Goal: Information Seeking & Learning: Check status

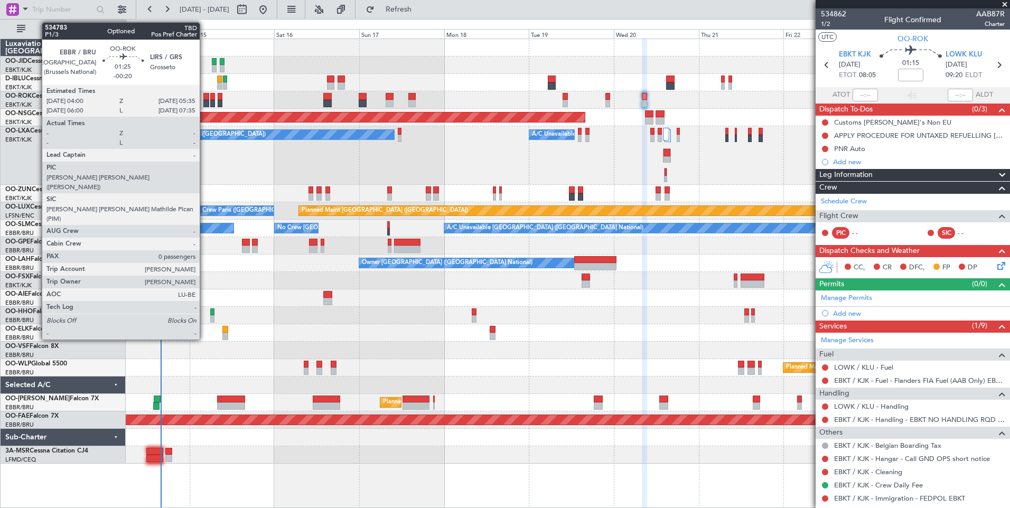
scroll to position [87, 0]
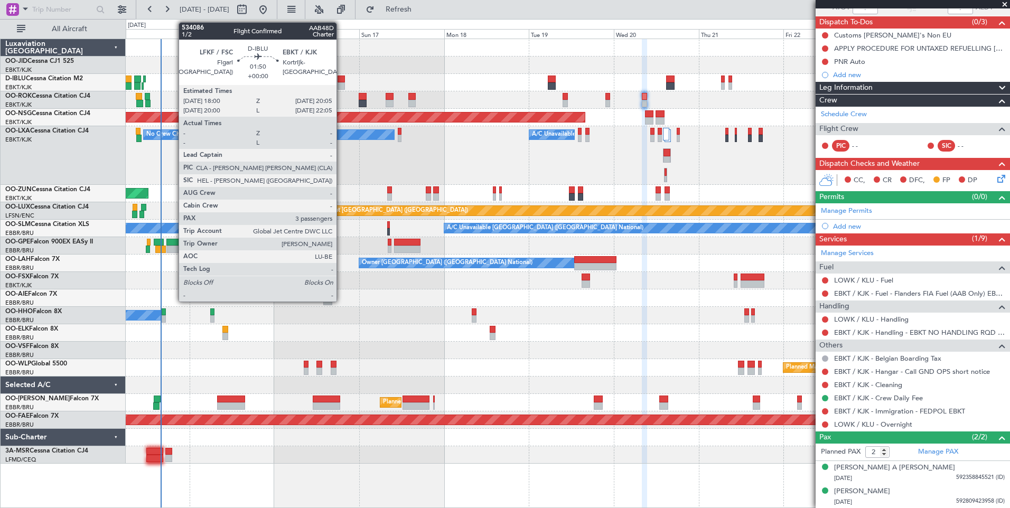
click at [341, 78] on div at bounding box center [341, 79] width 7 height 7
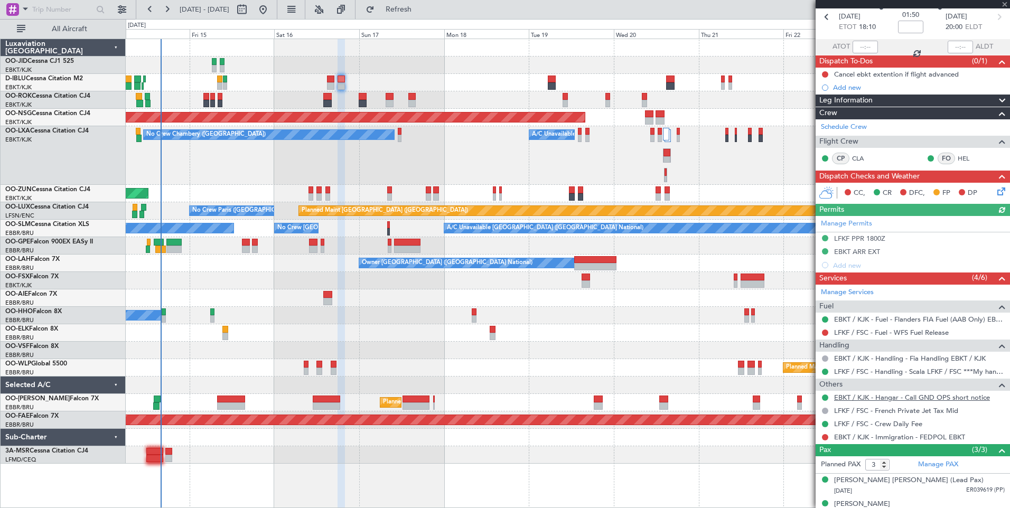
scroll to position [85, 0]
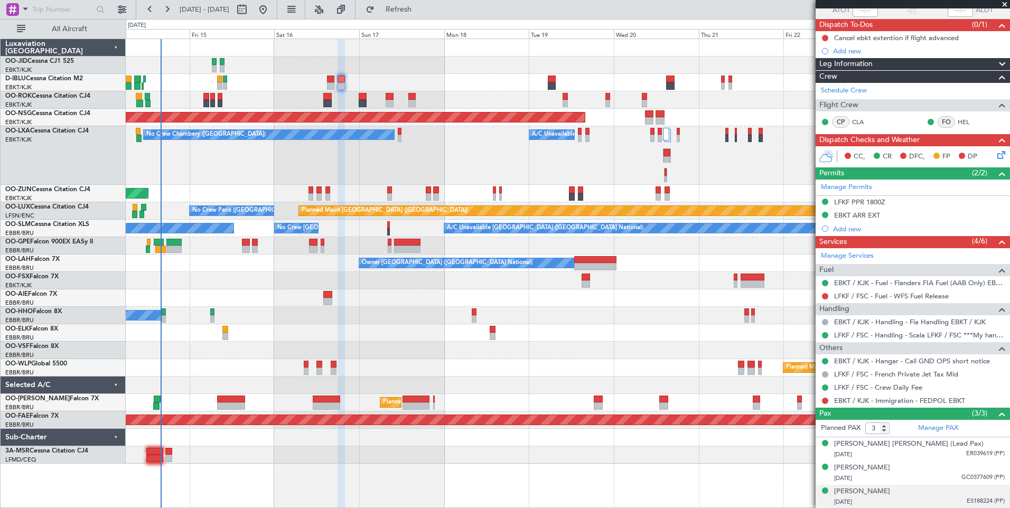
click at [921, 491] on div "[PERSON_NAME] [DATE] ES188224 (PP)" at bounding box center [919, 497] width 171 height 21
click at [913, 463] on div "[PERSON_NAME] [DATE] GC0377609 (PP)" at bounding box center [919, 473] width 171 height 21
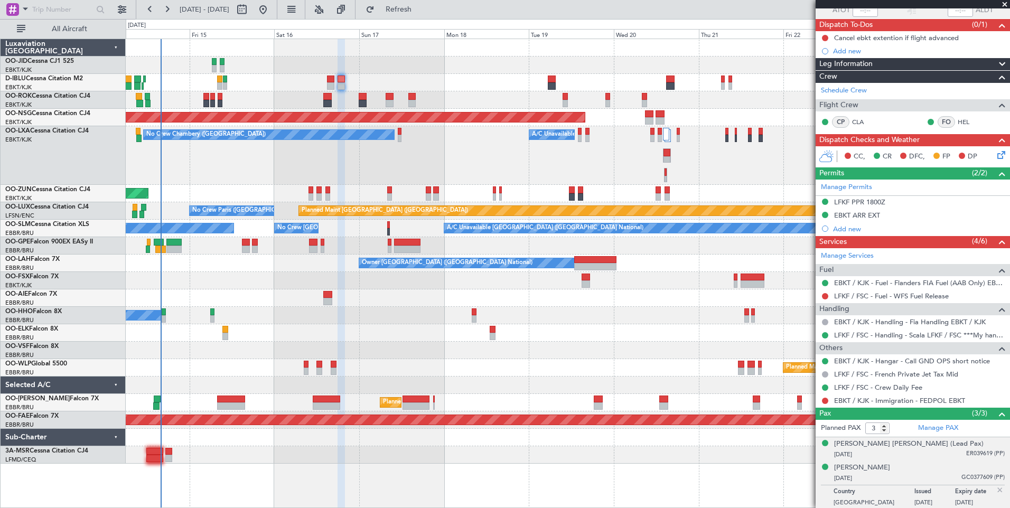
click at [912, 454] on div "[DATE] ER039619 (PP)" at bounding box center [919, 455] width 171 height 11
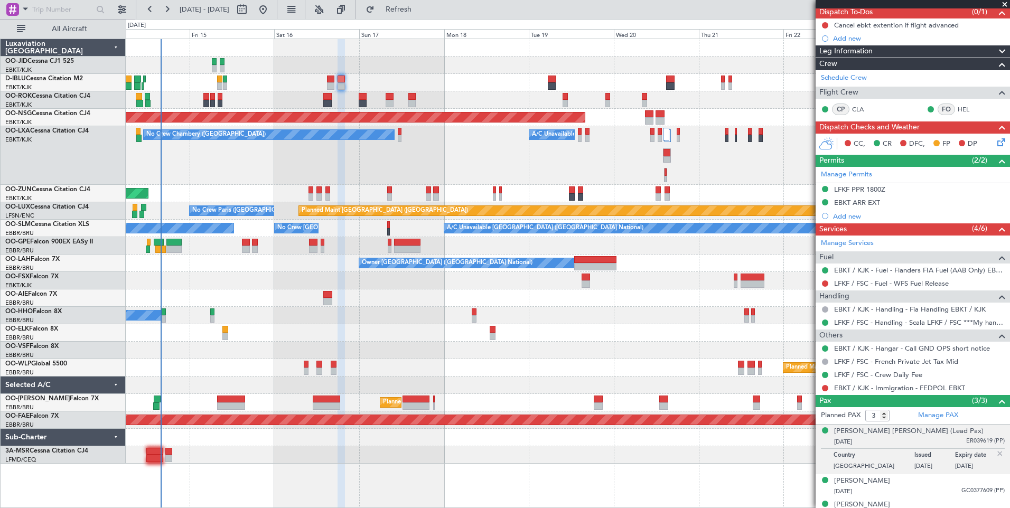
scroll to position [0, 0]
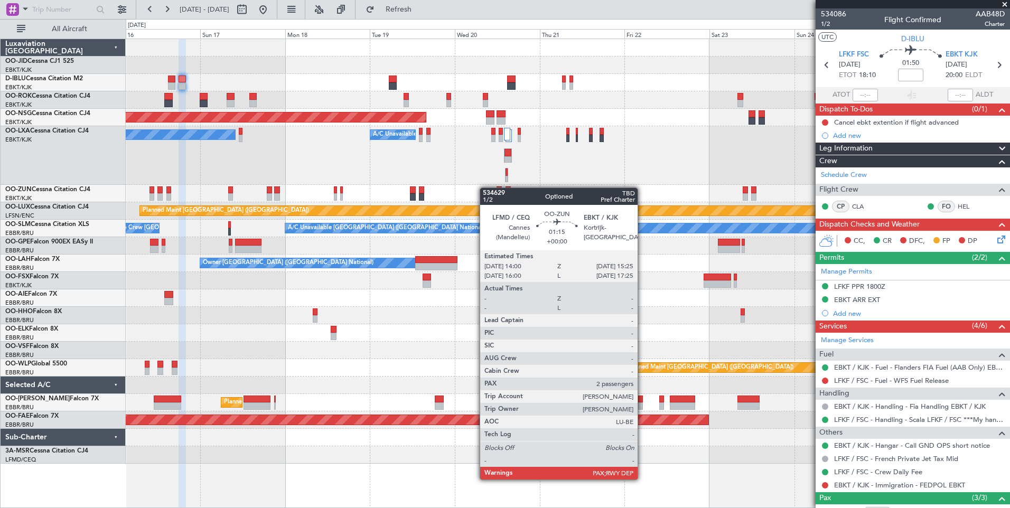
click at [422, 206] on div "Owner [GEOGRAPHIC_DATA]-[GEOGRAPHIC_DATA] Owner [GEOGRAPHIC_DATA]-[GEOGRAPHIC_D…" at bounding box center [568, 251] width 884 height 425
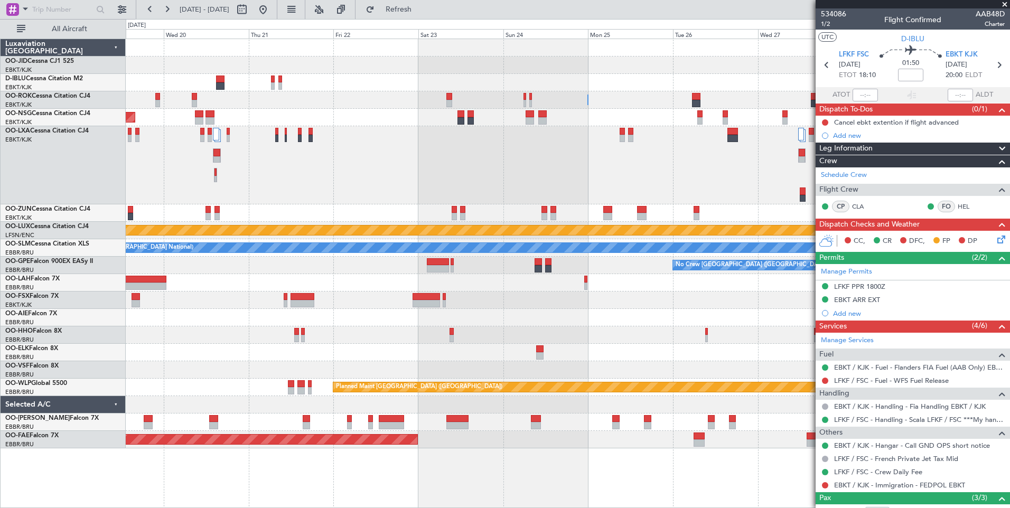
click at [639, 173] on div "Planned Maint [GEOGRAPHIC_DATA] ([GEOGRAPHIC_DATA] National) A/C Unavailable No…" at bounding box center [568, 165] width 884 height 78
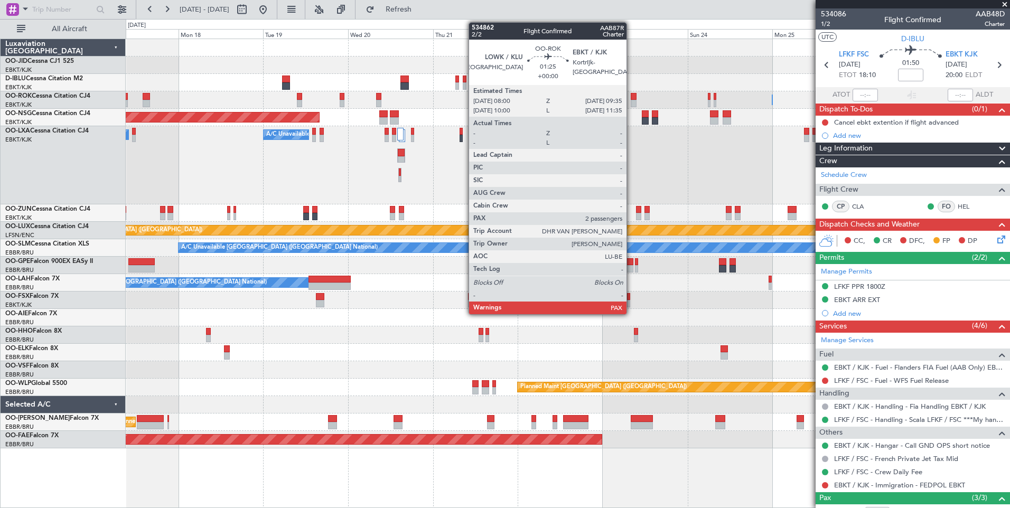
click at [458, 166] on div "Planned Maint [GEOGRAPHIC_DATA] ([GEOGRAPHIC_DATA] National) A/C Unavailable No…" at bounding box center [568, 165] width 884 height 78
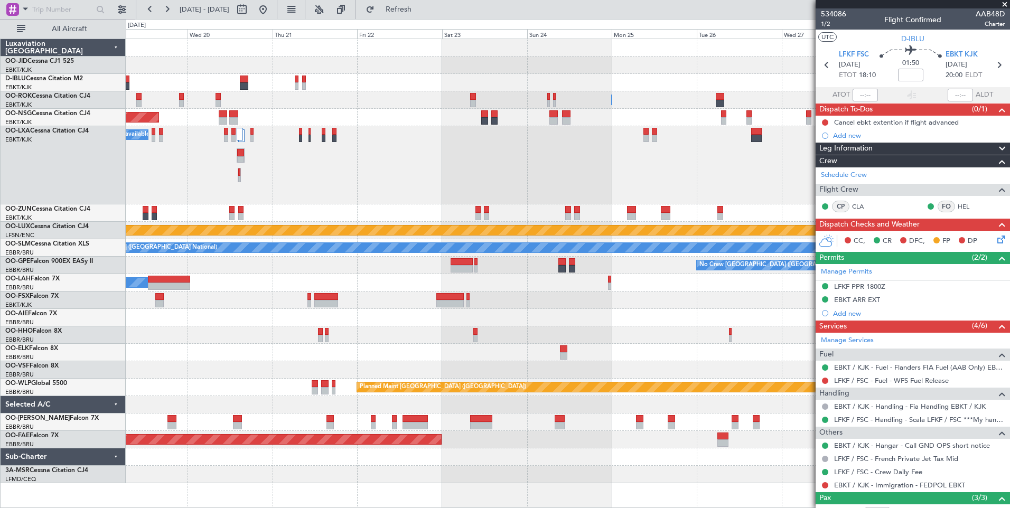
click at [379, 190] on div "Owner [GEOGRAPHIC_DATA]-[GEOGRAPHIC_DATA] Owner [GEOGRAPHIC_DATA]-[GEOGRAPHIC_D…" at bounding box center [568, 261] width 884 height 444
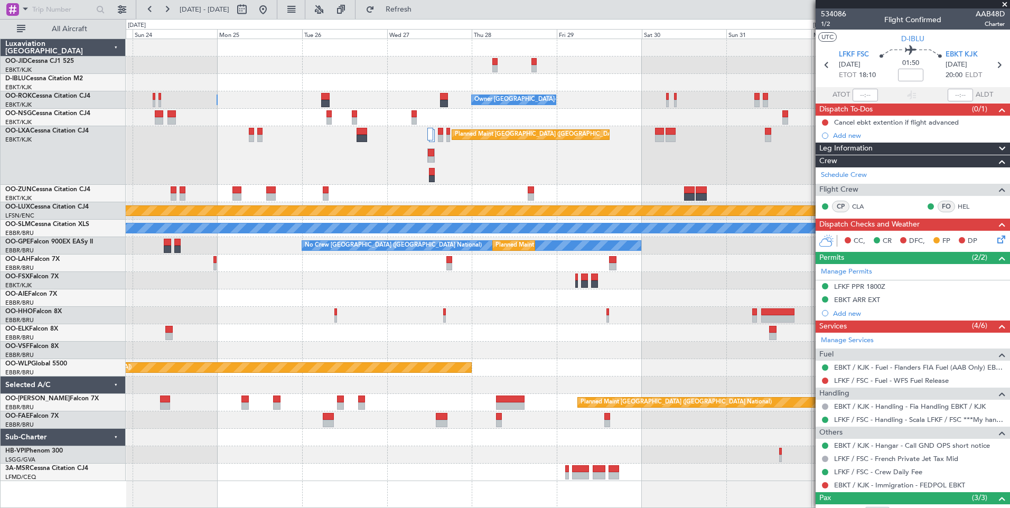
click at [801, 203] on div "Planned Maint Kortrijk-[GEOGRAPHIC_DATA] Owner [GEOGRAPHIC_DATA]-[GEOGRAPHIC_DA…" at bounding box center [568, 260] width 884 height 442
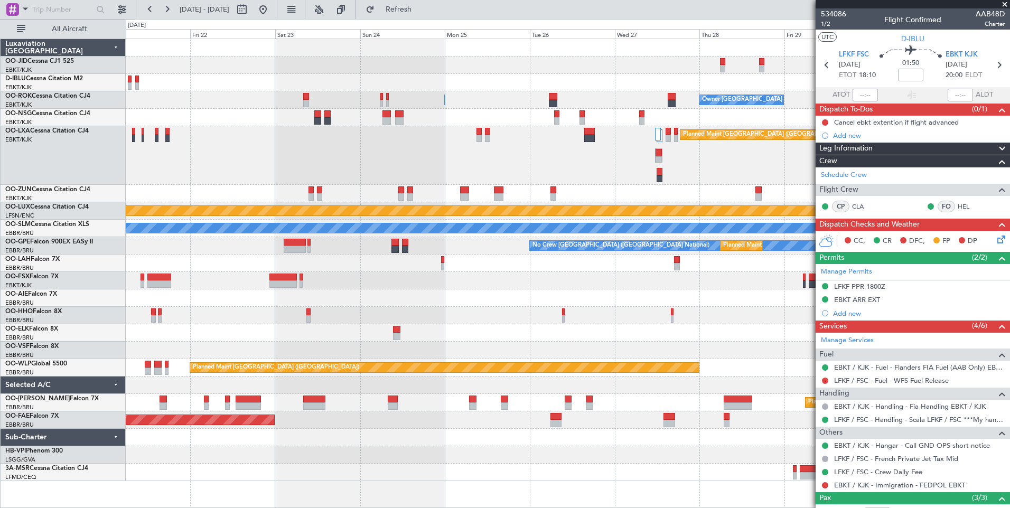
click at [490, 189] on div "Planned Maint Kortrijk-[GEOGRAPHIC_DATA] Owner [GEOGRAPHIC_DATA]-[GEOGRAPHIC_DA…" at bounding box center [568, 260] width 884 height 442
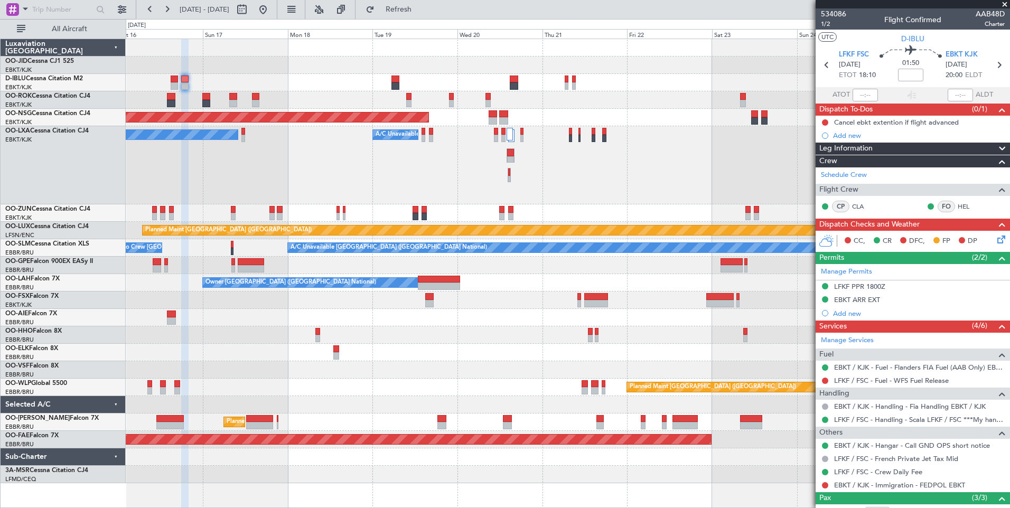
click at [584, 340] on div "Owner [GEOGRAPHIC_DATA]-[GEOGRAPHIC_DATA] Owner [GEOGRAPHIC_DATA]-[GEOGRAPHIC_D…" at bounding box center [568, 261] width 884 height 444
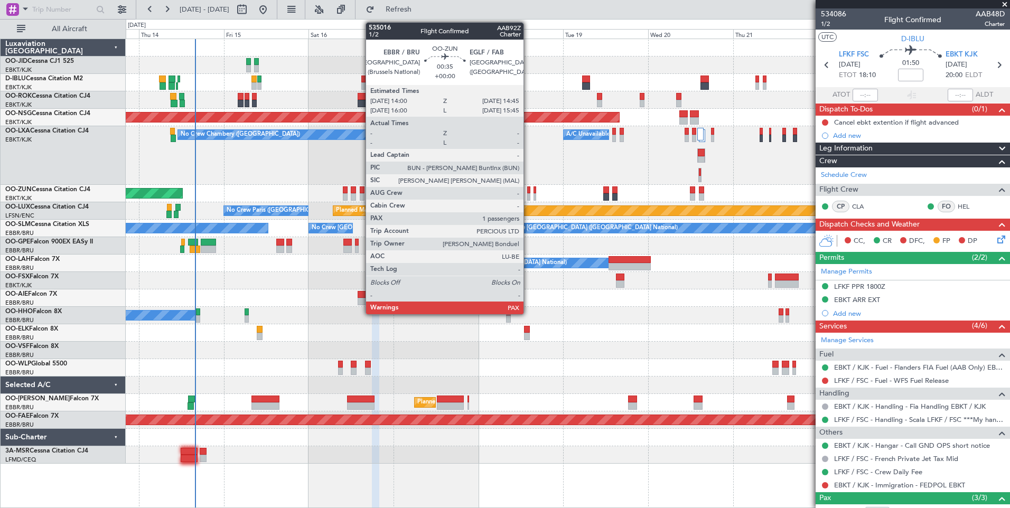
click at [528, 193] on div at bounding box center [528, 196] width 3 height 7
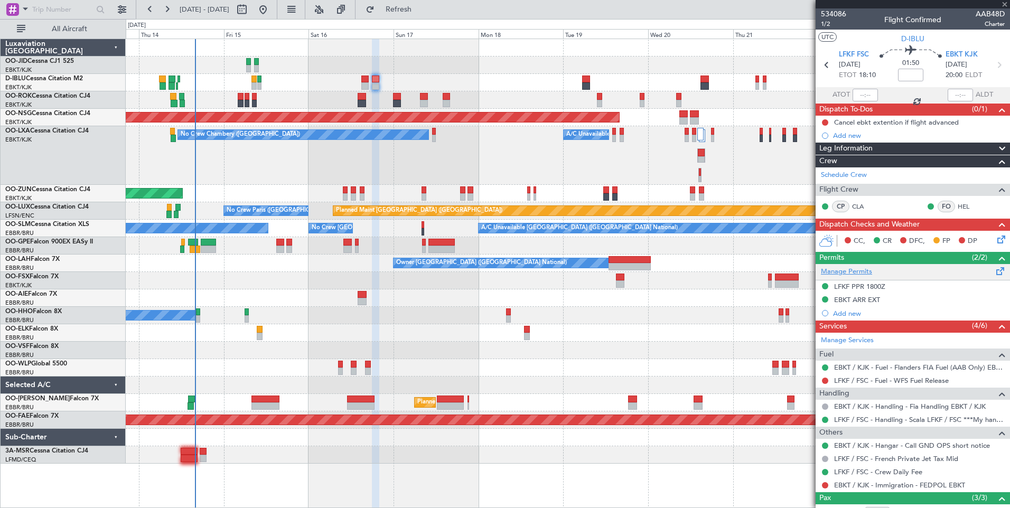
type input "4"
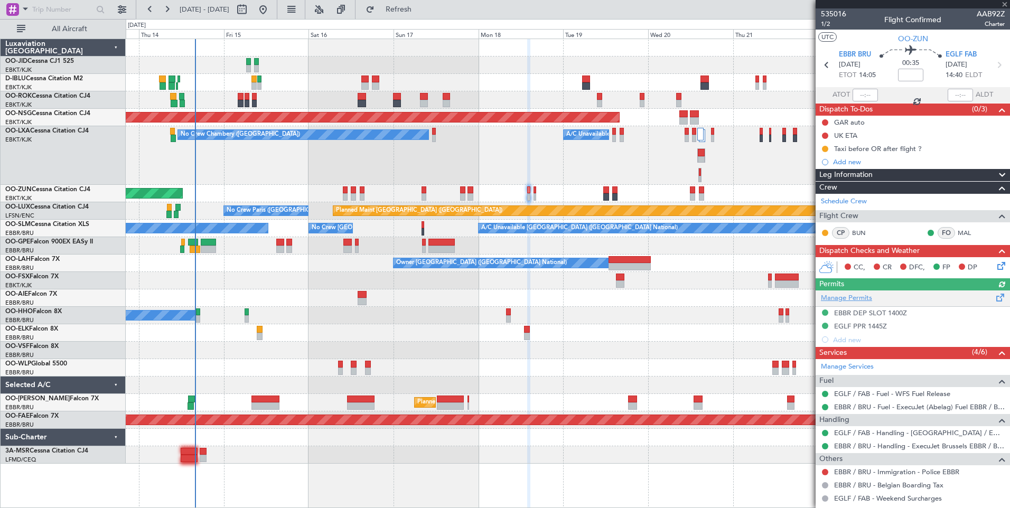
scroll to position [77, 0]
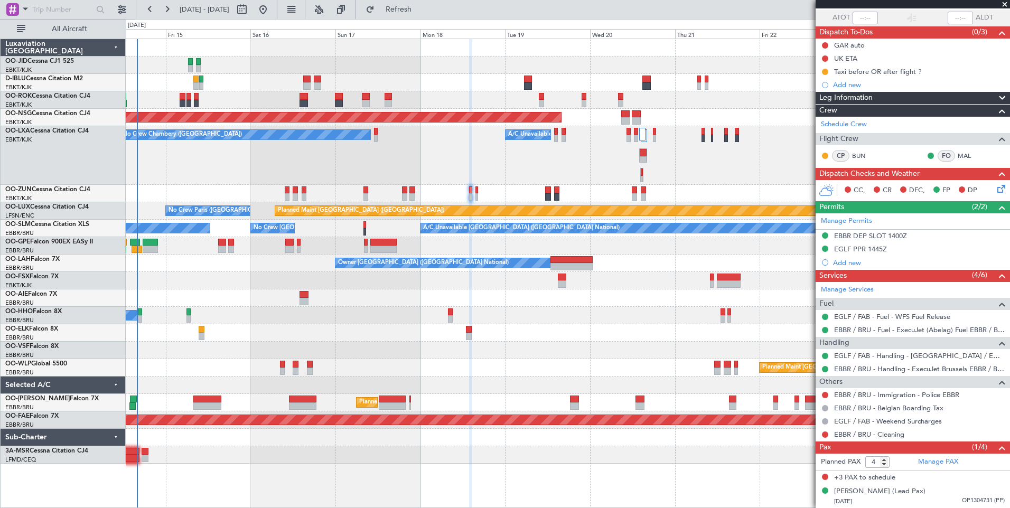
click at [501, 248] on div "No Crew [GEOGRAPHIC_DATA] ([GEOGRAPHIC_DATA] National) No Crew [GEOGRAPHIC_DATA…" at bounding box center [568, 245] width 884 height 17
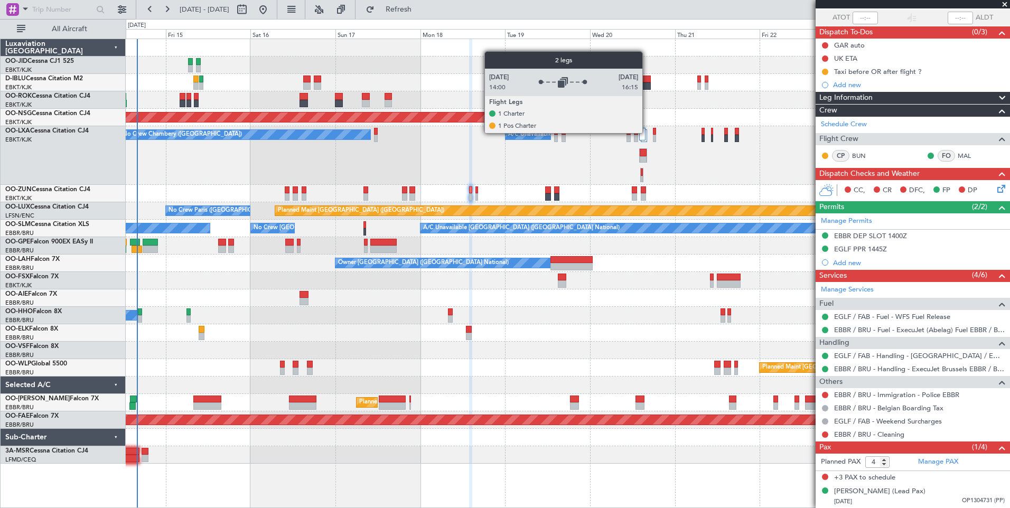
click at [647, 133] on div at bounding box center [644, 135] width 7 height 13
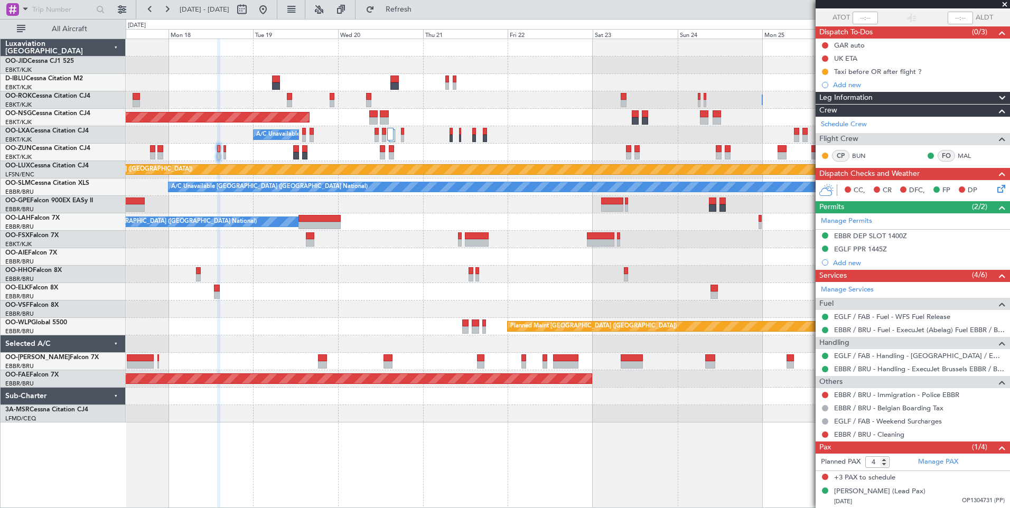
click at [458, 107] on div "Owner [GEOGRAPHIC_DATA]-[GEOGRAPHIC_DATA] Owner [GEOGRAPHIC_DATA]-[GEOGRAPHIC_D…" at bounding box center [568, 99] width 884 height 17
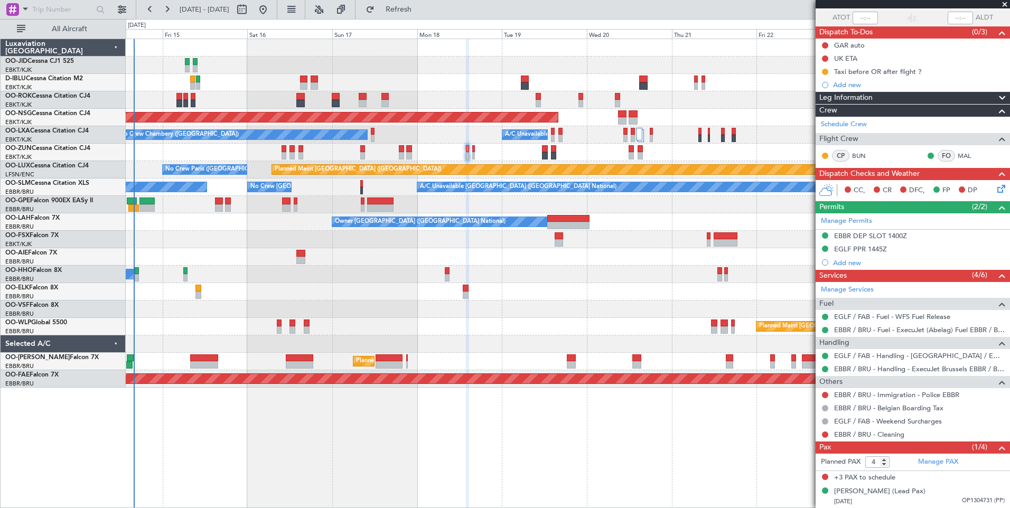
click at [686, 142] on div "No Crew [GEOGRAPHIC_DATA] ([GEOGRAPHIC_DATA] National) Unplanned Maint [GEOGRAP…" at bounding box center [568, 213] width 884 height 349
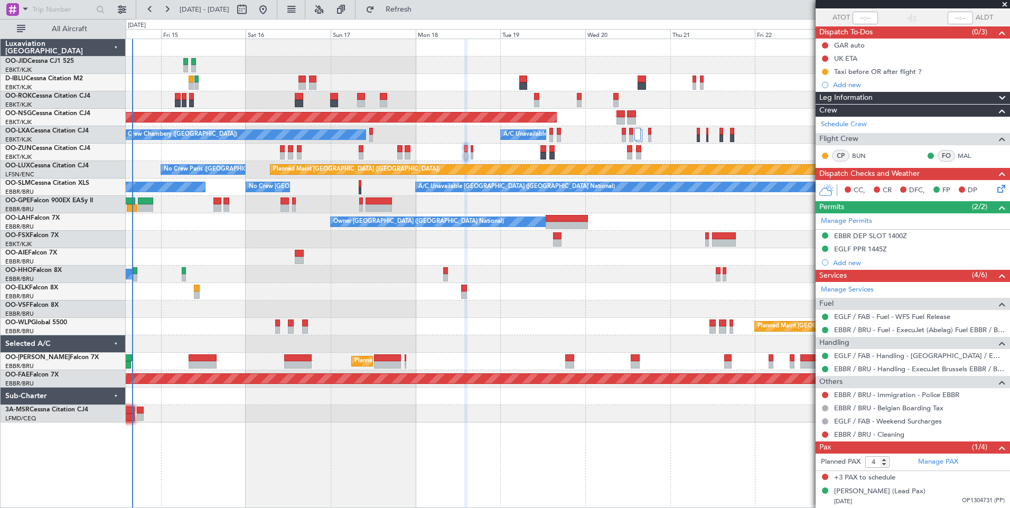
click at [396, 291] on div at bounding box center [568, 291] width 884 height 17
